Goal: Task Accomplishment & Management: Manage account settings

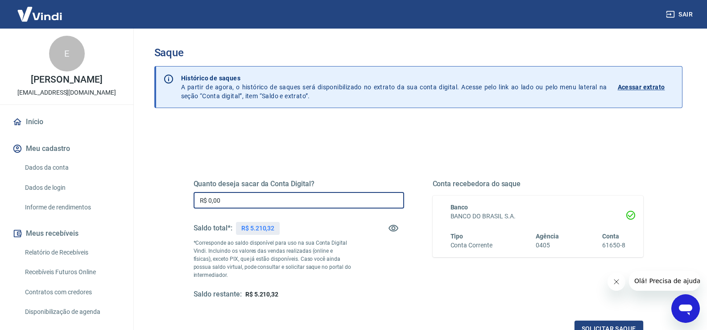
click at [243, 204] on input "R$ 0,00" at bounding box center [299, 200] width 211 height 17
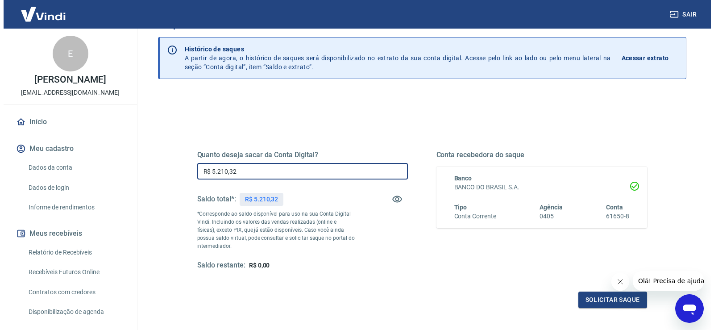
scroll to position [45, 0]
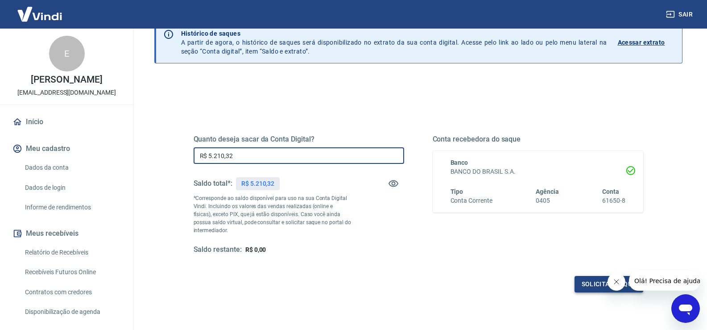
type input "R$ 5.210,32"
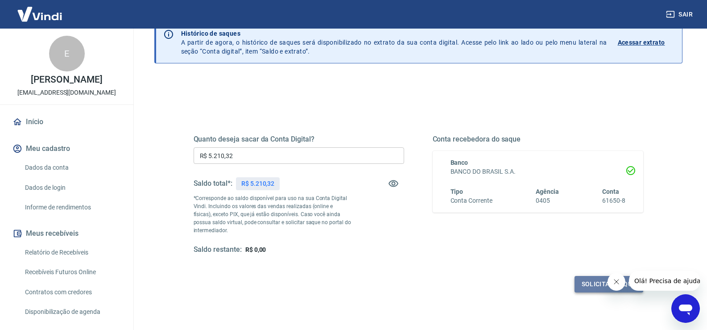
click at [591, 282] on button "Solicitar saque" at bounding box center [609, 284] width 69 height 17
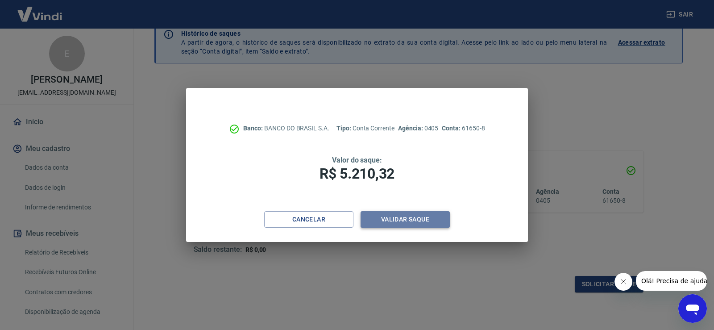
click at [408, 218] on button "Validar saque" at bounding box center [405, 219] width 89 height 17
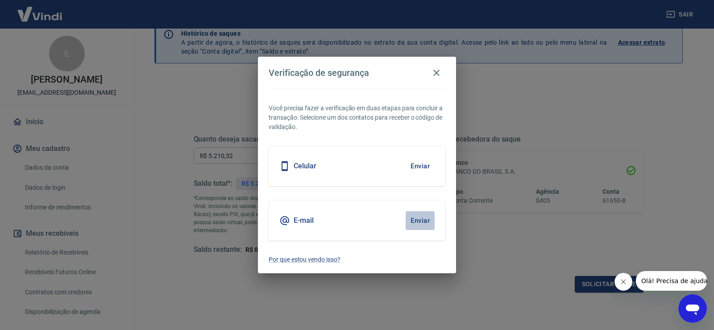
click at [420, 222] on button "Enviar" at bounding box center [420, 220] width 29 height 19
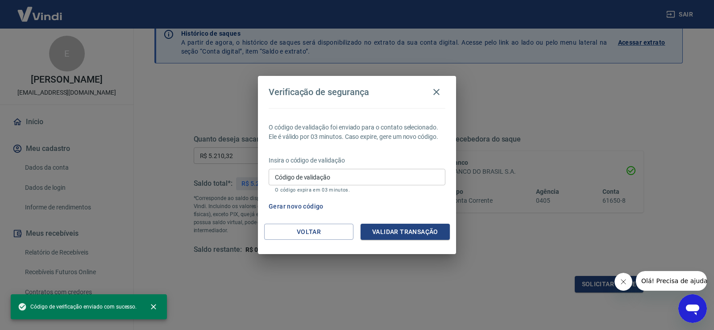
click at [317, 175] on div "Código de validação Código de validação O código expira em 03 minutos." at bounding box center [357, 181] width 177 height 24
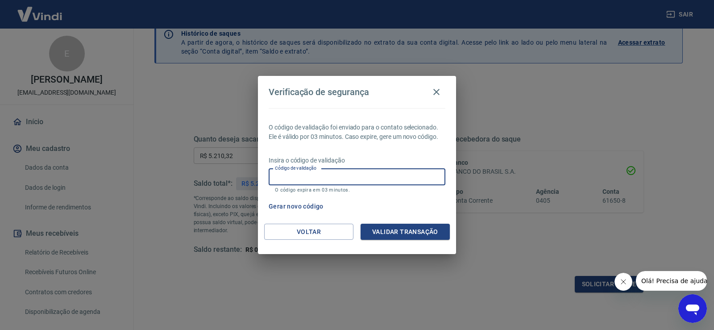
click at [352, 175] on input "Código de validação" at bounding box center [357, 177] width 177 height 17
type input "302727"
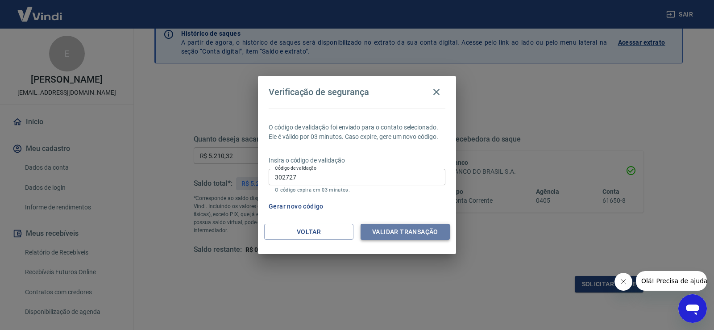
click at [414, 229] on button "Validar transação" at bounding box center [405, 232] width 89 height 17
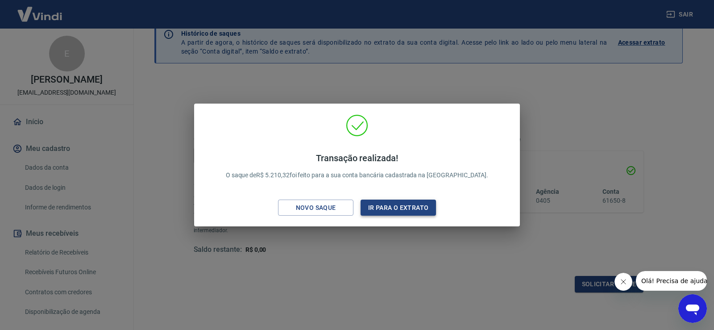
click at [415, 207] on button "Ir para o extrato" at bounding box center [398, 208] width 75 height 17
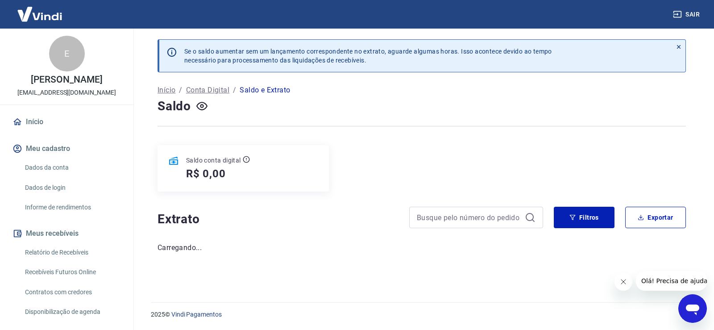
click at [627, 283] on button "Fechar mensagem da empresa" at bounding box center [623, 282] width 18 height 18
